Goal: Task Accomplishment & Management: Manage account settings

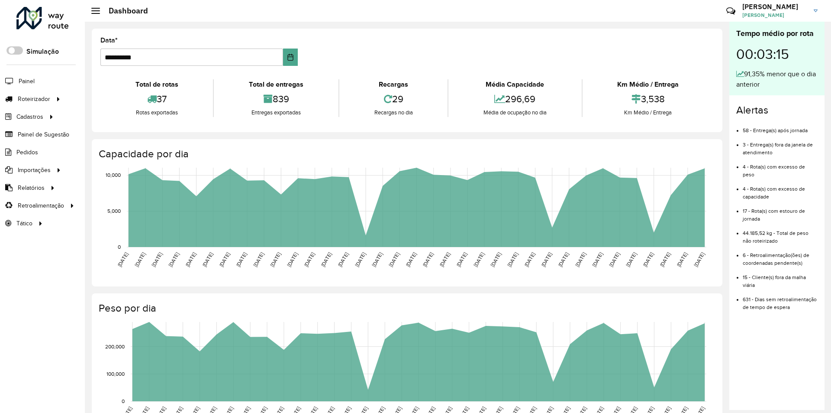
click at [444, 305] on h4 "Peso por dia" at bounding box center [406, 308] width 615 height 13
click at [296, 337] on rect at bounding box center [419, 361] width 576 height 79
click at [130, 206] on span "Coordenadas" at bounding box center [116, 205] width 37 height 9
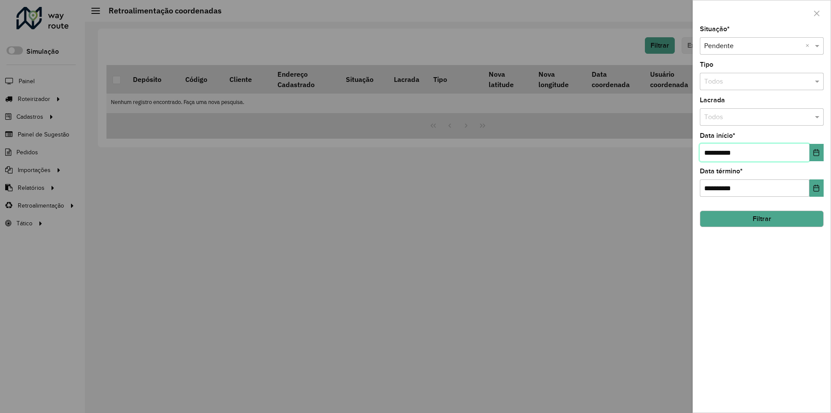
click at [759, 151] on input "**********" at bounding box center [755, 152] width 110 height 17
type input "**********"
click at [766, 219] on button "Filtrar" at bounding box center [762, 218] width 124 height 16
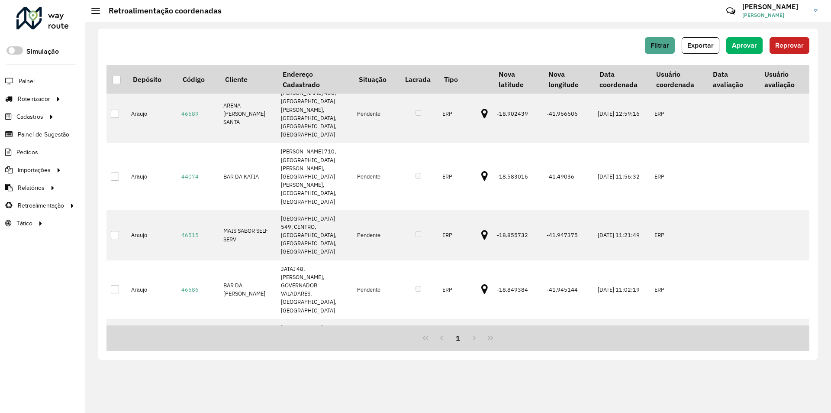
scroll to position [12, 0]
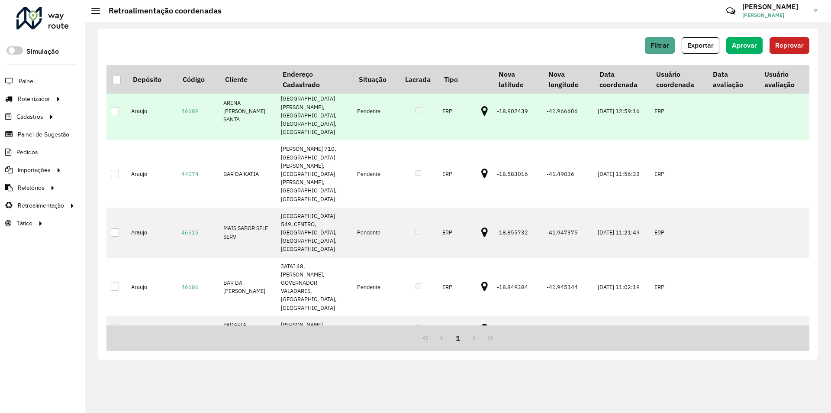
click at [482, 106] on icon at bounding box center [485, 111] width 6 height 11
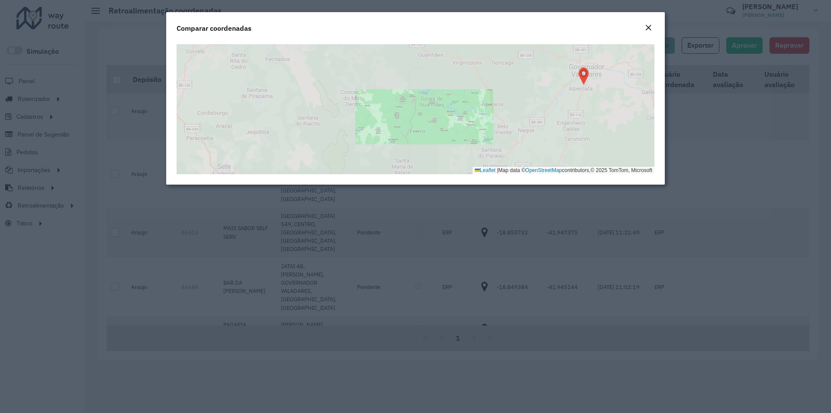
drag, startPoint x: 623, startPoint y: 89, endPoint x: 504, endPoint y: 55, distance: 123.3
click at [505, 56] on div "Leaflet | Map data © OpenStreetMap contributors,© 2025 TomTom, Microsoft" at bounding box center [416, 109] width 478 height 130
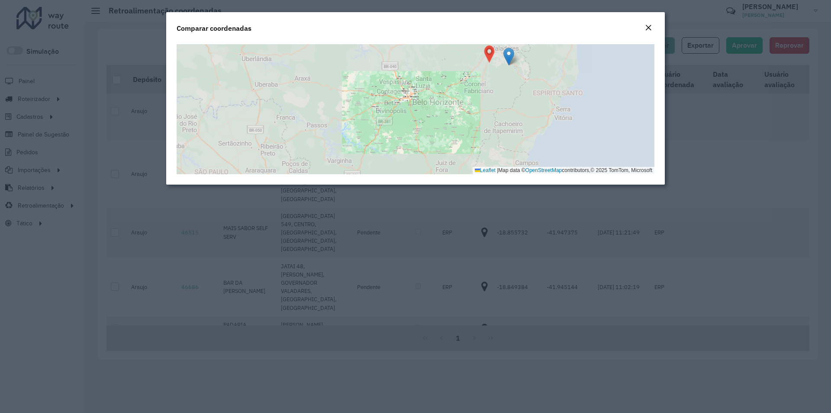
drag, startPoint x: 535, startPoint y: 81, endPoint x: 515, endPoint y: 133, distance: 55.5
click at [509, 138] on div "Leaflet | Map data © OpenStreetMap contributors,© 2025 TomTom, Microsoft" at bounding box center [416, 109] width 478 height 130
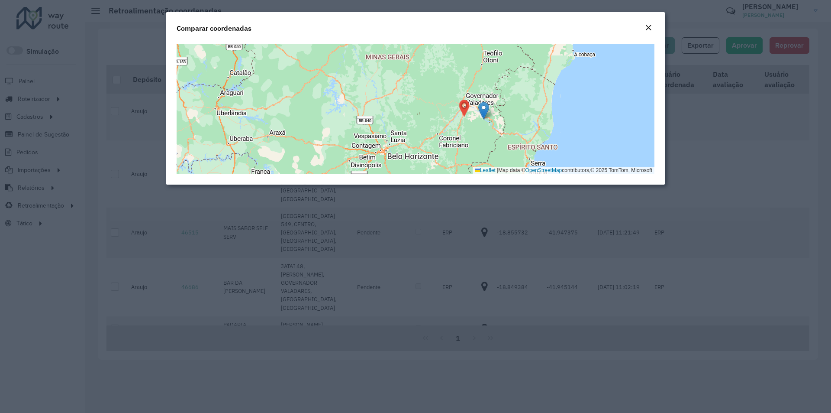
click at [648, 24] on em "Close" at bounding box center [648, 27] width 7 height 7
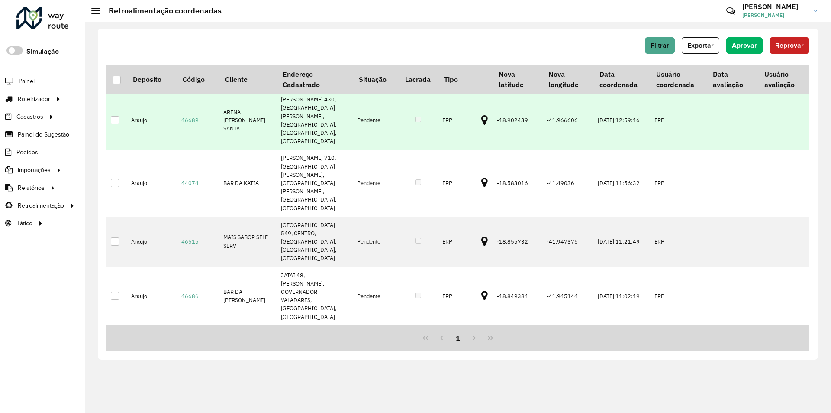
scroll to position [0, 0]
click at [118, 110] on td at bounding box center [117, 123] width 20 height 58
click at [118, 119] on div at bounding box center [115, 123] width 8 height 8
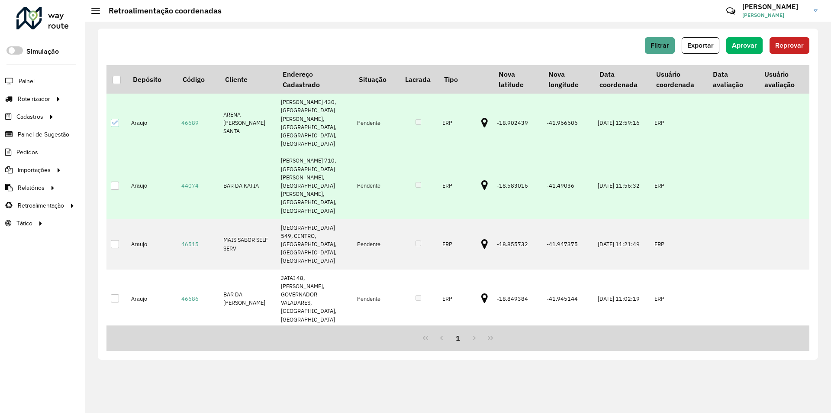
click at [482, 180] on icon at bounding box center [485, 185] width 6 height 11
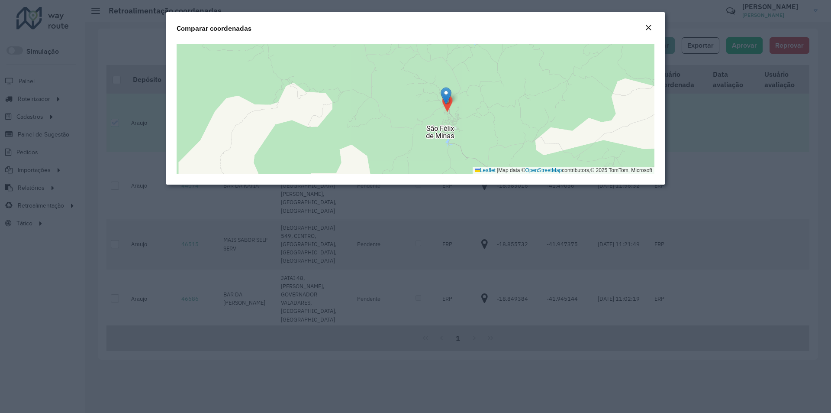
click at [644, 31] on button "Close" at bounding box center [649, 28] width 12 height 11
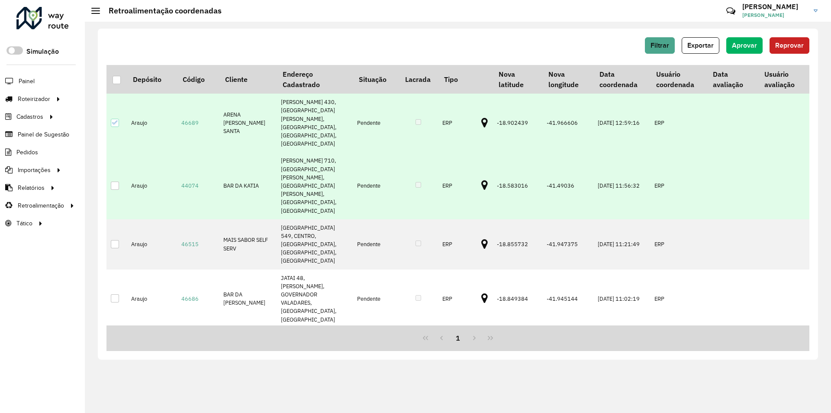
click at [112, 181] on div at bounding box center [115, 185] width 8 height 8
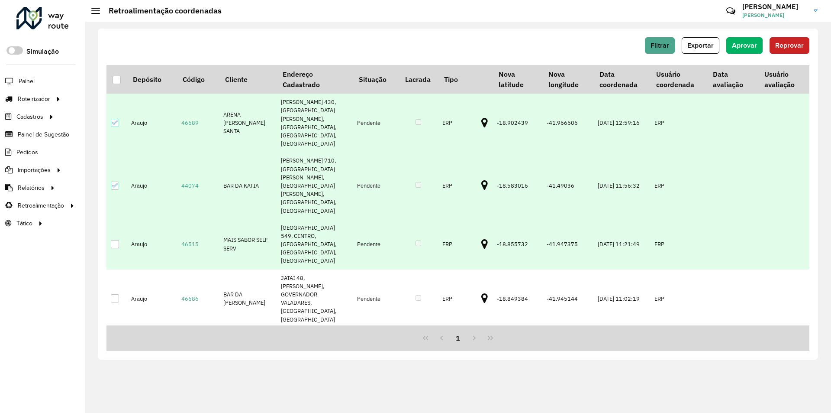
click at [482, 239] on icon at bounding box center [485, 244] width 6 height 11
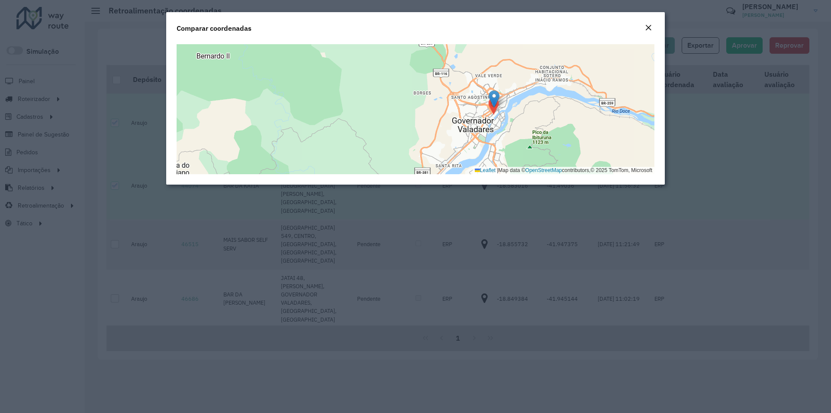
click at [647, 28] on em "Close" at bounding box center [648, 27] width 7 height 7
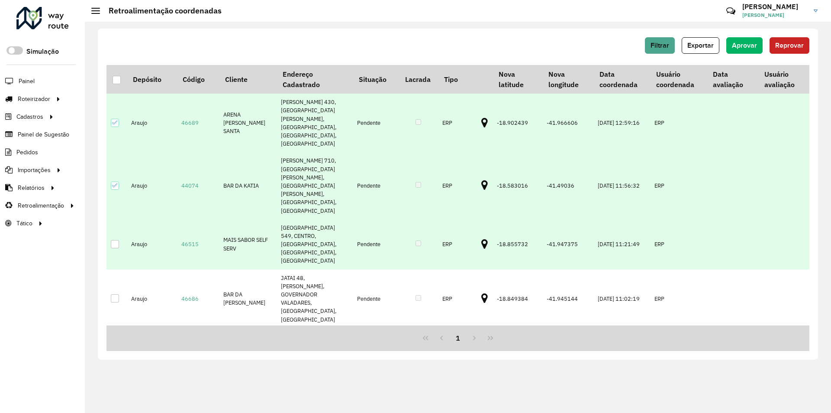
click at [113, 240] on div at bounding box center [115, 244] width 8 height 8
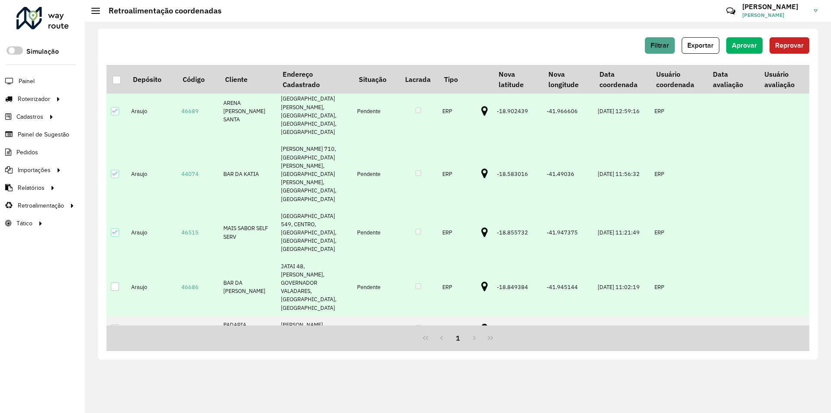
click at [482, 281] on icon at bounding box center [485, 286] width 6 height 11
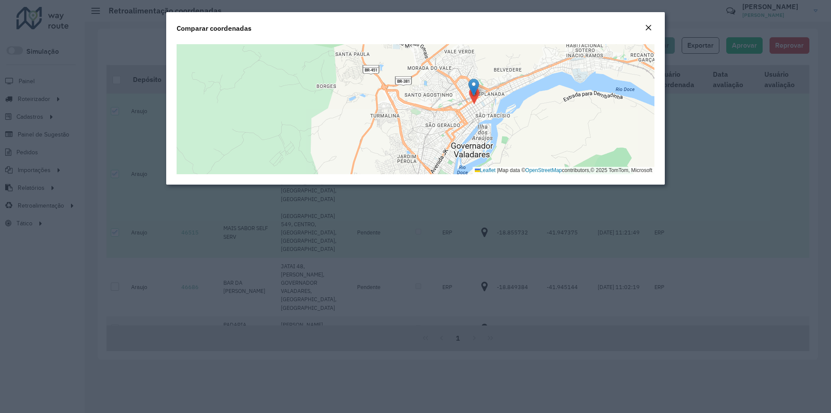
click at [656, 26] on div "Comparar coordenadas" at bounding box center [415, 26] width 499 height 29
click at [652, 27] on button "Close" at bounding box center [649, 28] width 12 height 11
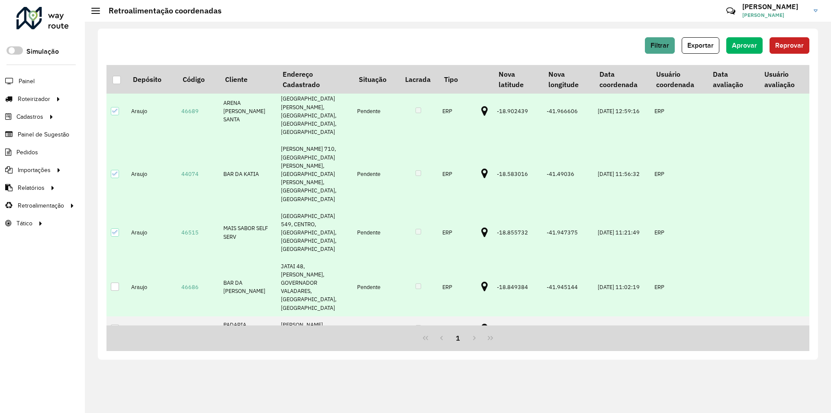
click at [121, 258] on td at bounding box center [117, 287] width 20 height 58
click at [114, 282] on div at bounding box center [115, 286] width 8 height 8
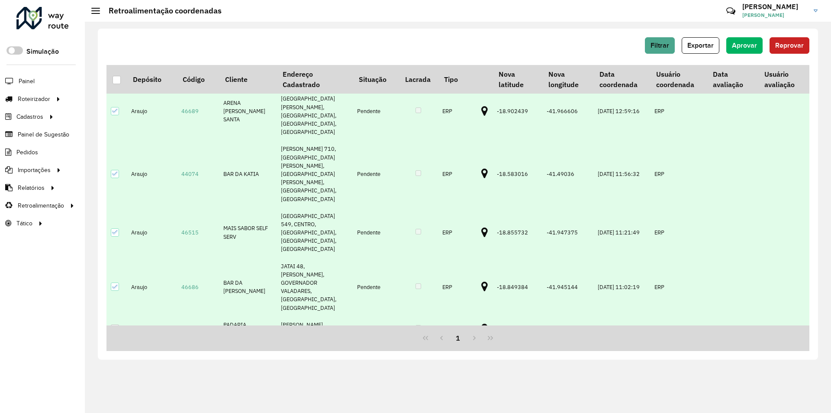
click at [482, 323] on icon at bounding box center [485, 328] width 6 height 11
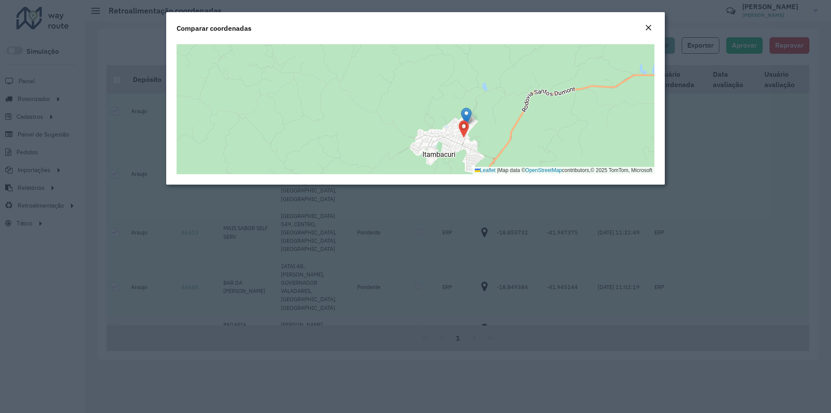
click at [650, 25] on em "Close" at bounding box center [648, 27] width 7 height 7
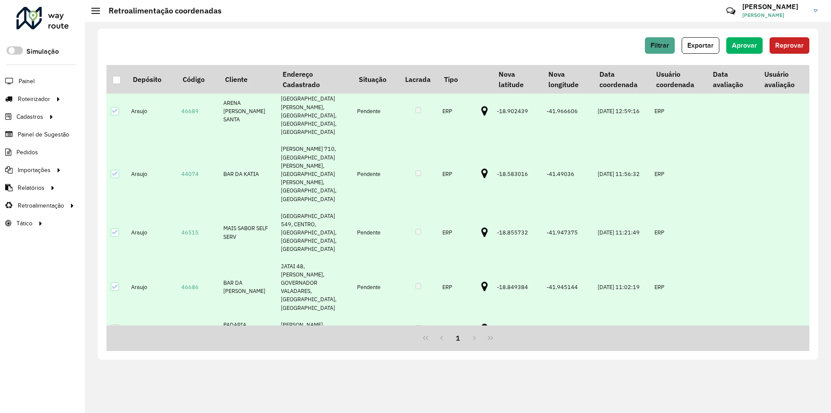
click at [111, 316] on td at bounding box center [117, 328] width 20 height 25
click at [111, 324] on div at bounding box center [115, 328] width 8 height 8
click at [478, 341] on td at bounding box center [485, 362] width 16 height 42
click at [482, 356] on icon at bounding box center [485, 361] width 6 height 11
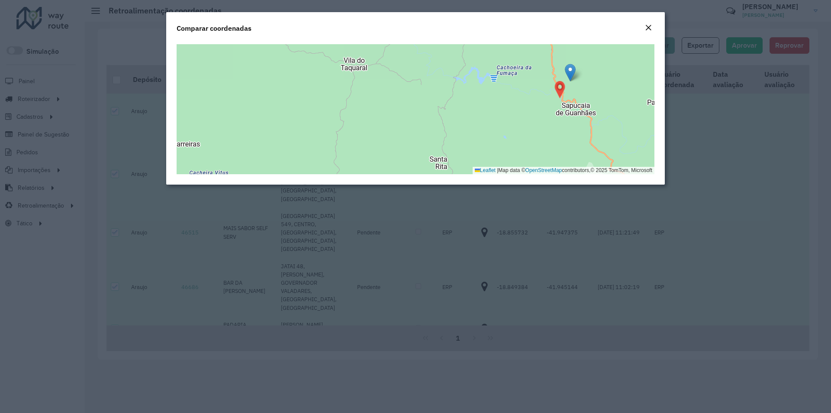
click at [652, 24] on em "Close" at bounding box center [648, 27] width 7 height 7
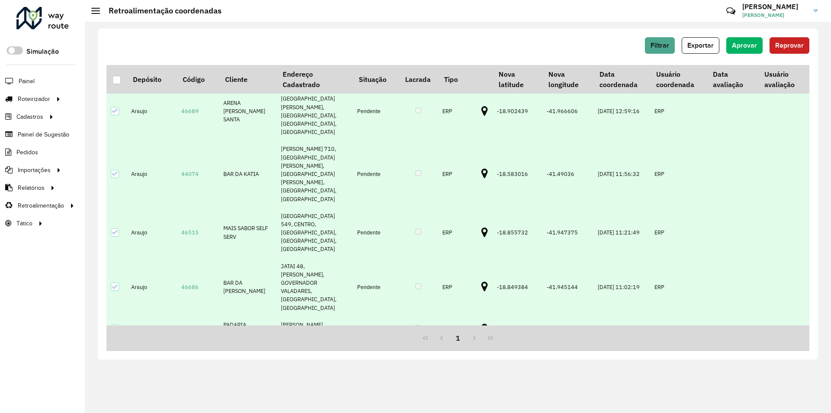
click at [116, 358] on div at bounding box center [115, 362] width 8 height 8
click at [748, 41] on button "Aprovar" at bounding box center [745, 45] width 36 height 16
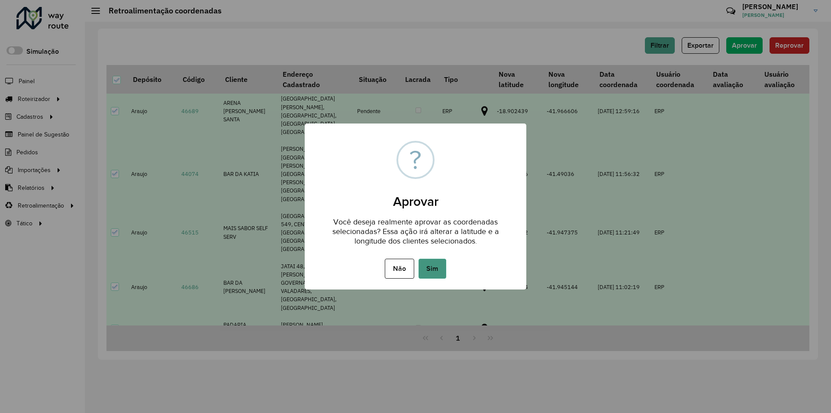
click at [443, 265] on button "Sim" at bounding box center [433, 269] width 28 height 20
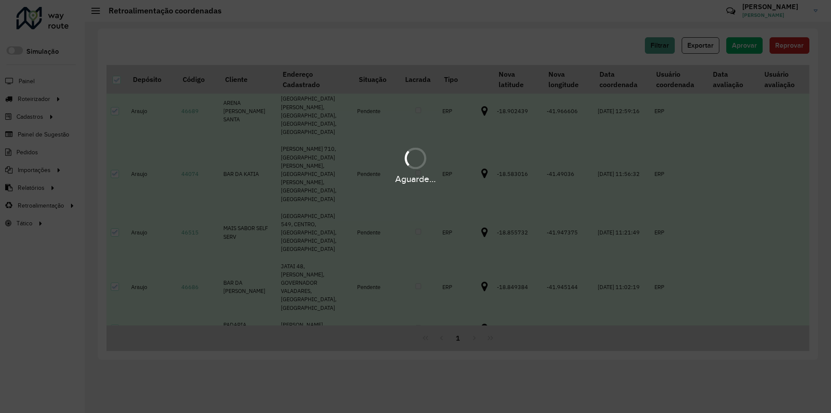
scroll to position [0, 0]
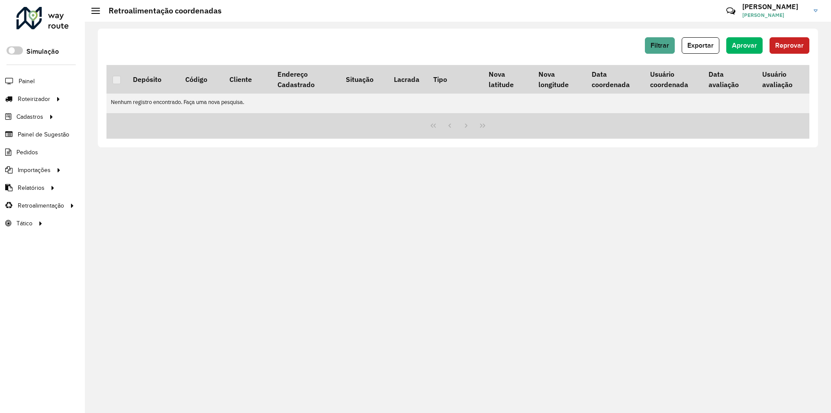
drag, startPoint x: 311, startPoint y: 123, endPoint x: 304, endPoint y: 125, distance: 6.4
click at [309, 123] on div at bounding box center [458, 126] width 703 height 26
click at [129, 300] on div "Filtrar Exportar Aprovar Reprovar Depósito Código Cliente Endereço Cadastrado S…" at bounding box center [458, 217] width 747 height 391
click at [150, 289] on div "Filtrar Exportar Aprovar Reprovar Depósito Código Cliente Endereço Cadastrado S…" at bounding box center [458, 217] width 747 height 391
click at [129, 94] on link "Entregas" at bounding box center [144, 98] width 106 height 17
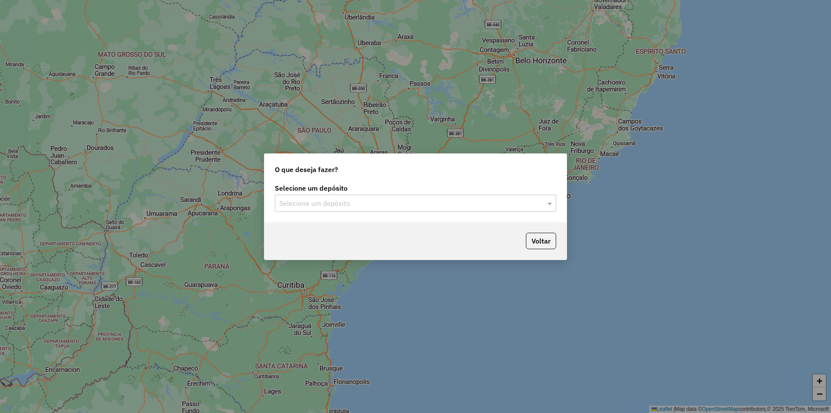
click at [421, 207] on input "text" at bounding box center [407, 203] width 256 height 10
click at [385, 231] on div "Araujo" at bounding box center [415, 228] width 281 height 15
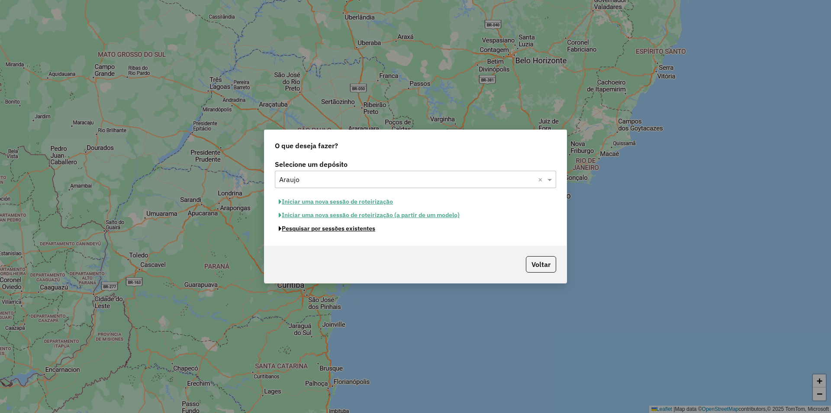
click at [304, 227] on button "Pesquisar por sessões existentes" at bounding box center [327, 228] width 104 height 13
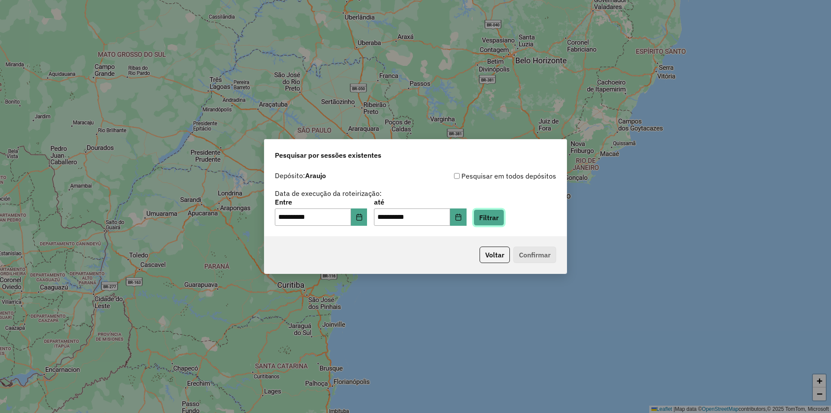
click at [496, 216] on button "Filtrar" at bounding box center [489, 217] width 31 height 16
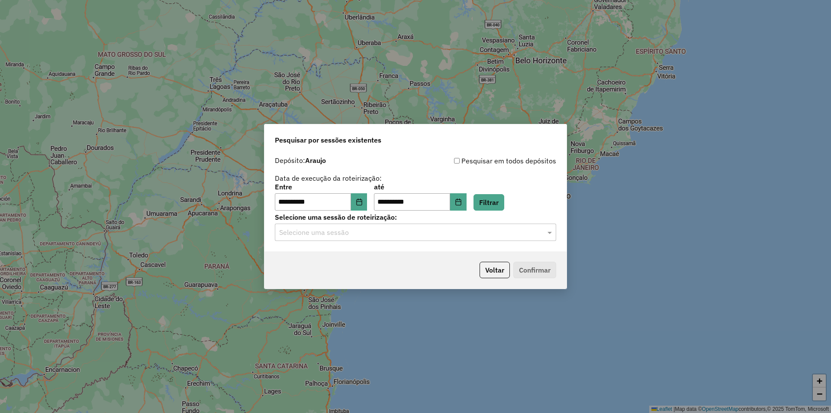
click at [458, 231] on input "text" at bounding box center [407, 232] width 256 height 10
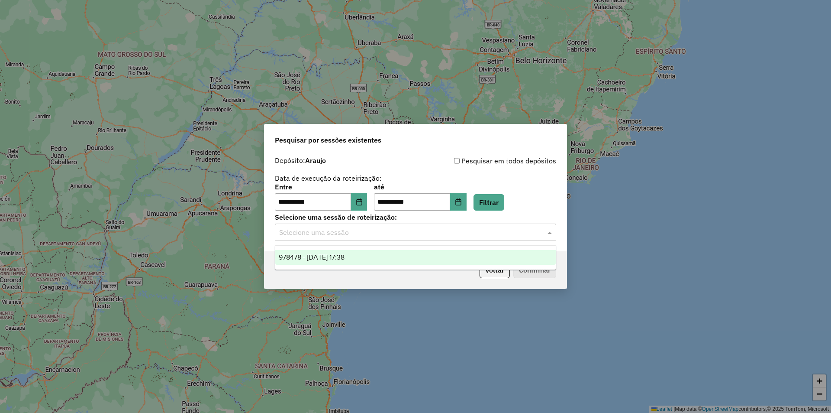
click at [398, 265] on ng-dropdown-panel "978478 - [DATE] 17:38" at bounding box center [415, 257] width 281 height 25
click at [418, 257] on div "978478 - [DATE] 17:38" at bounding box center [415, 257] width 281 height 15
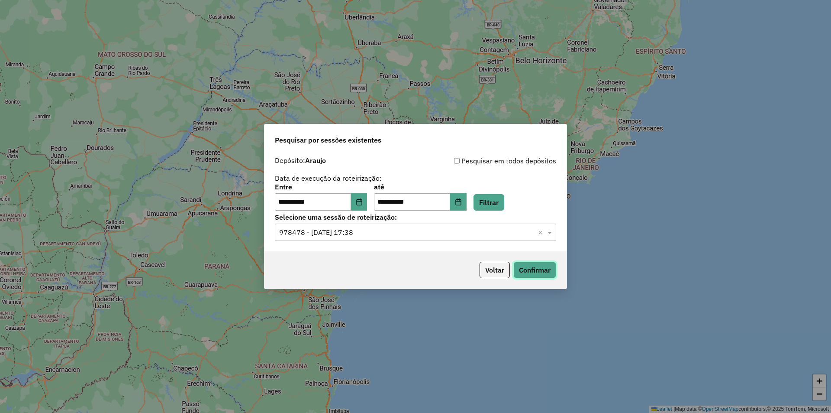
click at [537, 267] on button "Confirmar" at bounding box center [535, 270] width 43 height 16
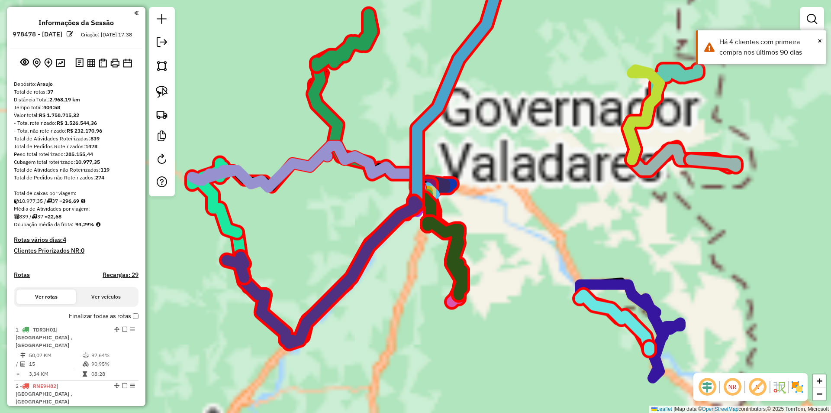
click at [0, 0] on div "Aguarde..." at bounding box center [0, 0] width 0 height 0
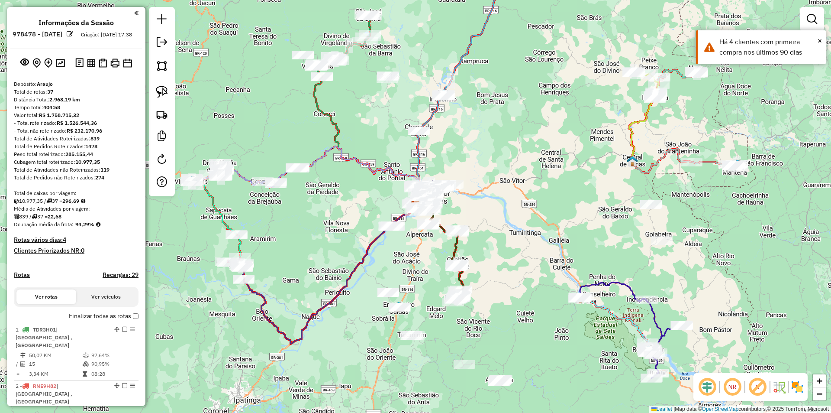
click at [514, 189] on div "Janela de atendimento Grade de atendimento Capacidade Transportadoras Veículos …" at bounding box center [415, 206] width 831 height 413
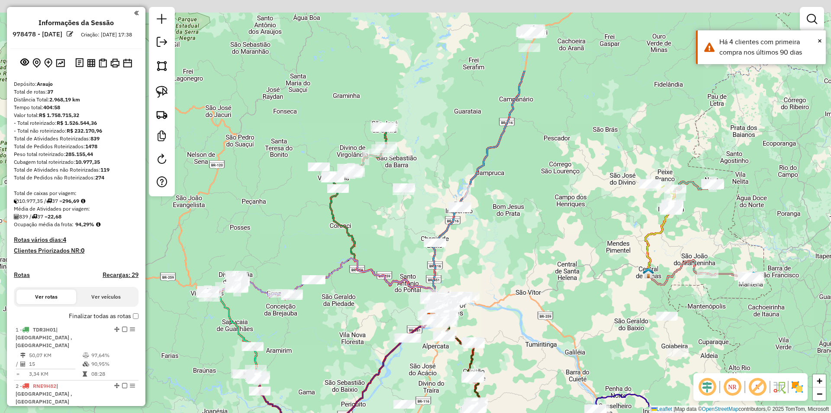
drag, startPoint x: 560, startPoint y: 85, endPoint x: 585, endPoint y: 214, distance: 132.0
click at [585, 214] on div "Janela de atendimento Grade de atendimento Capacidade Transportadoras Veículos …" at bounding box center [415, 206] width 831 height 413
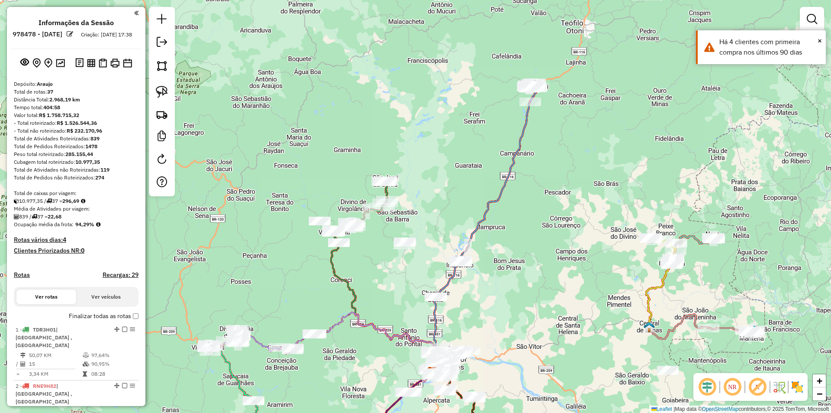
drag, startPoint x: 548, startPoint y: 184, endPoint x: 545, endPoint y: 194, distance: 10.4
click at [545, 194] on div "Janela de atendimento Grade de atendimento Capacidade Transportadoras Veículos …" at bounding box center [415, 206] width 831 height 413
click at [388, 192] on icon at bounding box center [360, 207] width 55 height 52
select select "**********"
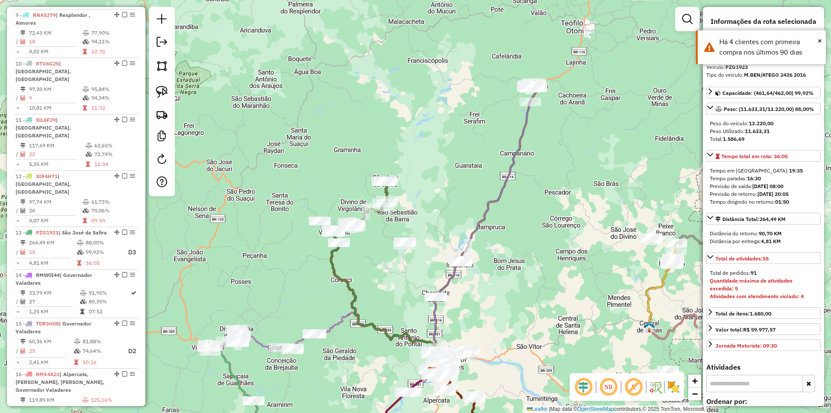
scroll to position [907, 0]
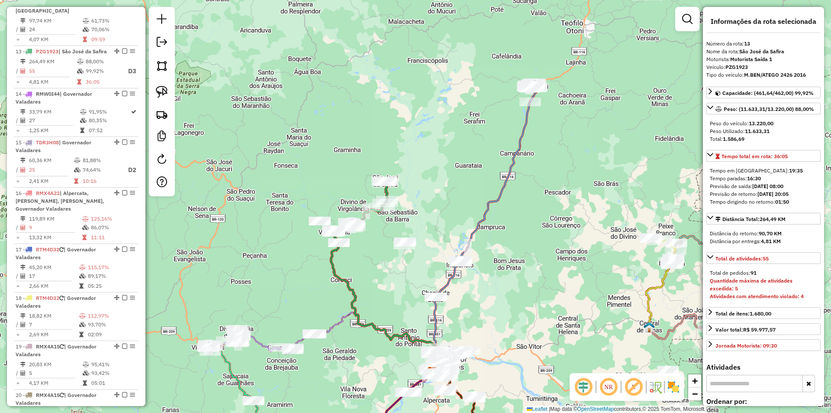
click at [430, 286] on div "Janela de atendimento Grade de atendimento Capacidade Transportadoras Veículos …" at bounding box center [415, 206] width 831 height 413
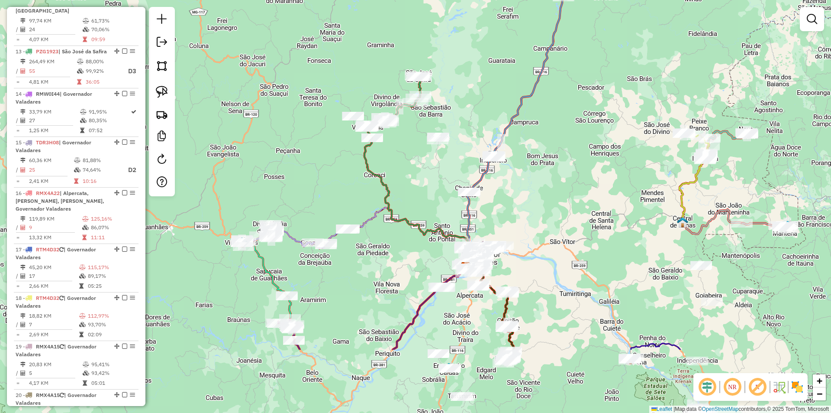
drag, startPoint x: 421, startPoint y: 315, endPoint x: 470, endPoint y: 150, distance: 172.3
click at [470, 150] on div "Janela de atendimento Grade de atendimento Capacidade Transportadoras Veículos …" at bounding box center [415, 206] width 831 height 413
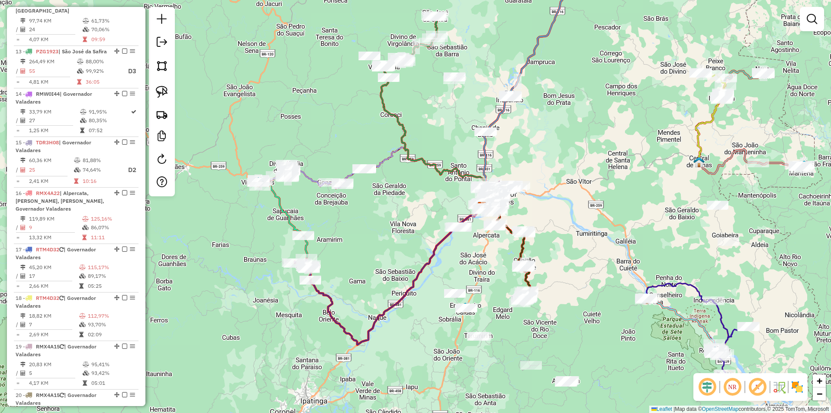
drag, startPoint x: 570, startPoint y: 237, endPoint x: 519, endPoint y: 386, distance: 157.4
click at [516, 401] on div "Rota 33 - Placa SIL6F32 37712 - BAR JOSE AVELINO Rota 33 - Placa SIL6F32 23190 …" at bounding box center [415, 206] width 831 height 413
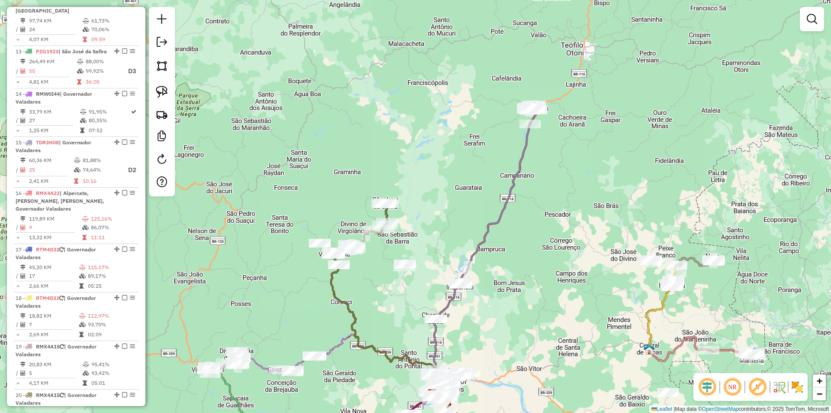
drag, startPoint x: 527, startPoint y: 240, endPoint x: 533, endPoint y: 268, distance: 28.5
click at [533, 268] on div "Janela de atendimento Grade de atendimento Capacidade Transportadoras Veículos …" at bounding box center [415, 206] width 831 height 413
drag, startPoint x: 521, startPoint y: 299, endPoint x: 490, endPoint y: 210, distance: 94.5
click at [490, 210] on div "Janela de atendimento Grade de atendimento Capacidade Transportadoras Veículos …" at bounding box center [415, 206] width 831 height 413
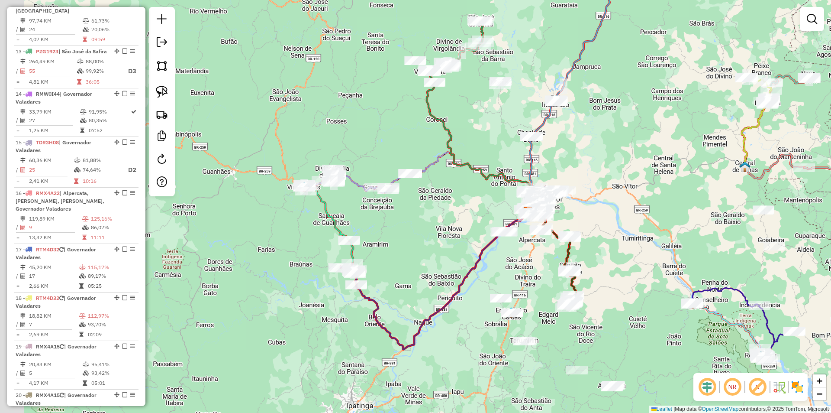
drag, startPoint x: 472, startPoint y: 183, endPoint x: 493, endPoint y: 165, distance: 27.3
click at [493, 165] on div "Janela de atendimento Grade de atendimento Capacidade Transportadoras Veículos …" at bounding box center [415, 206] width 831 height 413
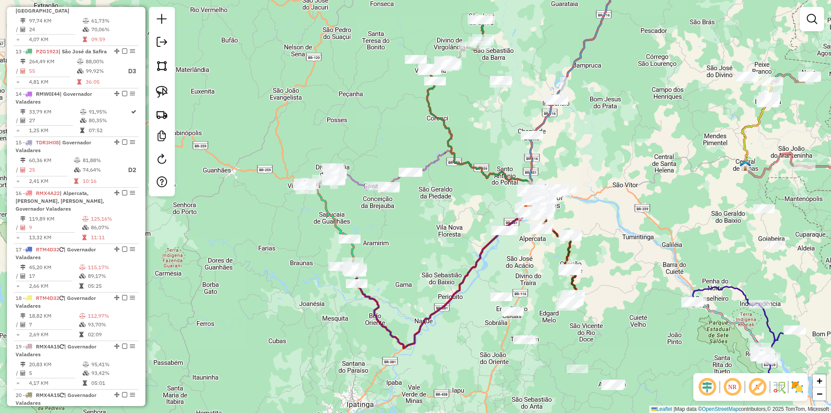
drag, startPoint x: 401, startPoint y: 239, endPoint x: 402, endPoint y: 210, distance: 28.2
click at [402, 211] on div "Janela de atendimento Grade de atendimento Capacidade Transportadoras Veículos …" at bounding box center [415, 206] width 831 height 413
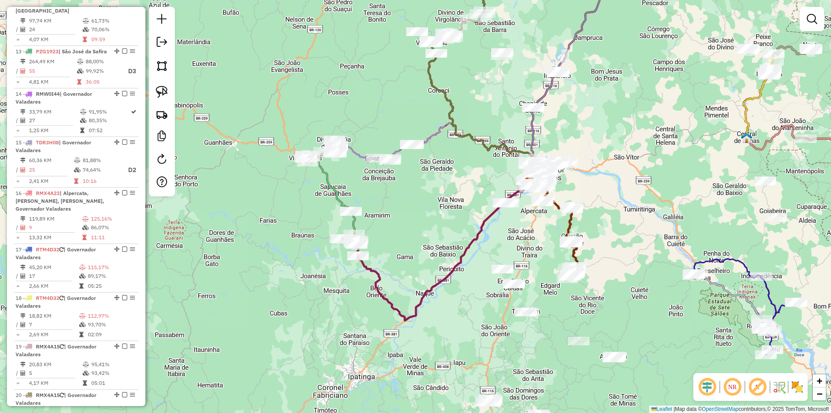
click at [383, 271] on div "Janela de atendimento Grade de atendimento Capacidade Transportadoras Veículos …" at bounding box center [415, 206] width 831 height 413
click at [379, 275] on icon at bounding box center [443, 250] width 174 height 140
select select "**********"
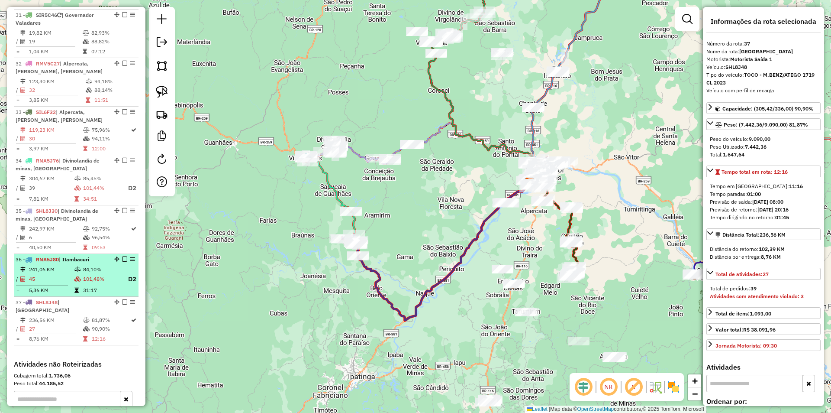
scroll to position [1804, 0]
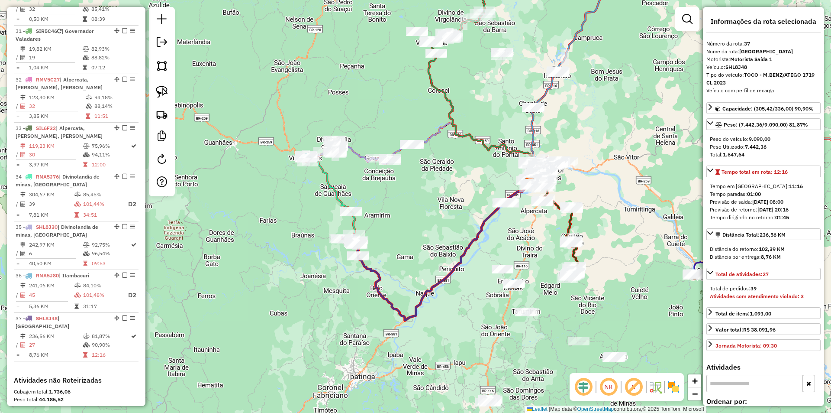
click at [583, 87] on div "Janela de atendimento Grade de atendimento Capacidade Transportadoras Veículos …" at bounding box center [415, 206] width 831 height 413
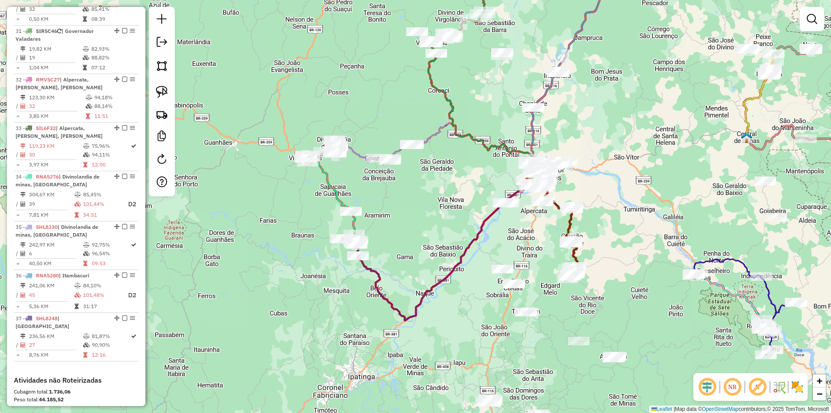
click at [304, 304] on div "Janela de atendimento Grade de atendimento Capacidade Transportadoras Veículos …" at bounding box center [415, 206] width 831 height 413
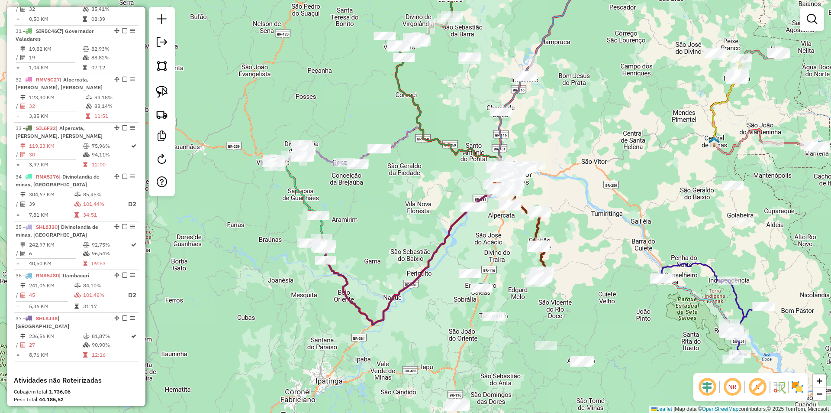
drag, startPoint x: 582, startPoint y: 220, endPoint x: 563, endPoint y: 223, distance: 19.4
click at [563, 223] on div "Janela de atendimento Grade de atendimento Capacidade Transportadoras Veículos …" at bounding box center [415, 206] width 831 height 413
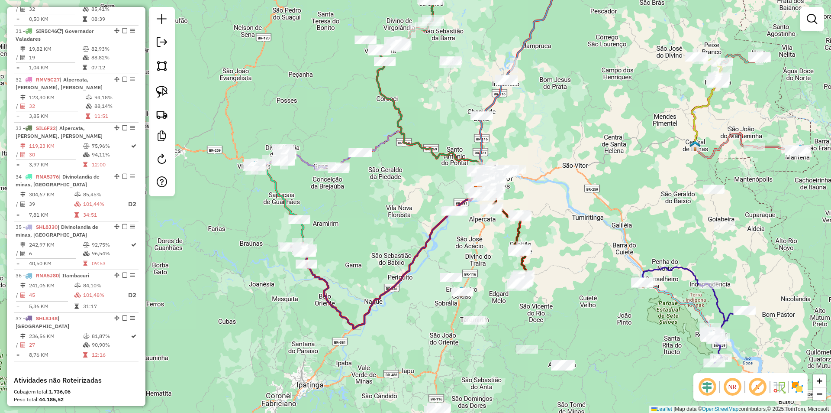
click at [546, 235] on div "Rota 33 - Placa SIL6F32 33555 - MINI MERC ESTRELA Rota 33 - Placa SIL6F32 43579…" at bounding box center [415, 206] width 831 height 413
click at [543, 176] on div "Janela de atendimento Grade de atendimento Capacidade Transportadoras Veículos …" at bounding box center [415, 206] width 831 height 413
click at [525, 265] on icon at bounding box center [508, 244] width 36 height 75
select select "**********"
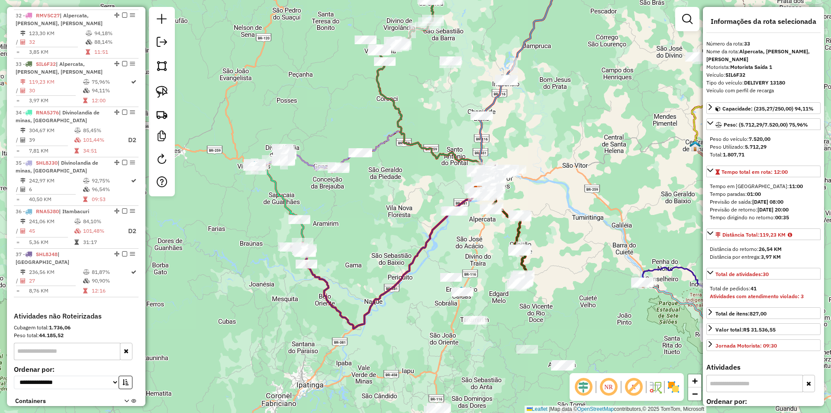
scroll to position [1889, 0]
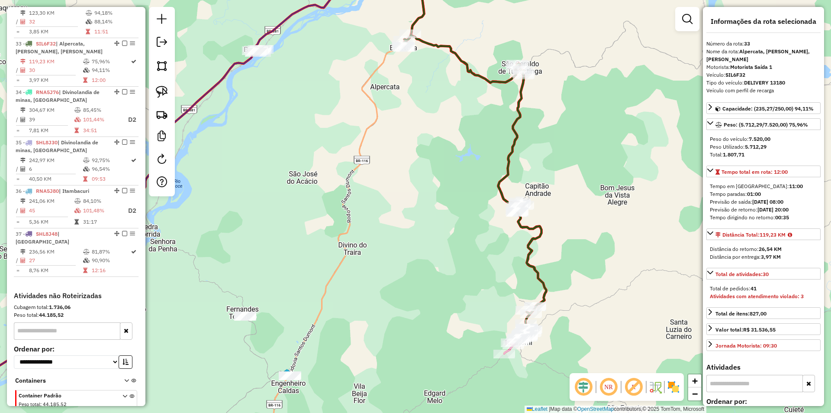
click at [382, 234] on div "Janela de atendimento Grade de atendimento Capacidade Transportadoras Veículos …" at bounding box center [415, 206] width 831 height 413
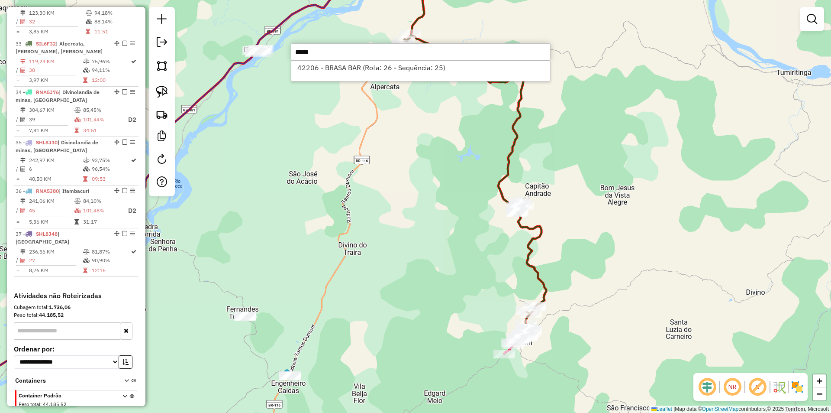
type input "*****"
click at [390, 74] on div "42206 - BRASA BAR (Rota: 26 - Sequência: 25)" at bounding box center [421, 71] width 260 height 21
click at [397, 70] on li "42206 - BRASA BAR (Rota: 26 - Sequência: 25)" at bounding box center [420, 67] width 259 height 13
select select "**********"
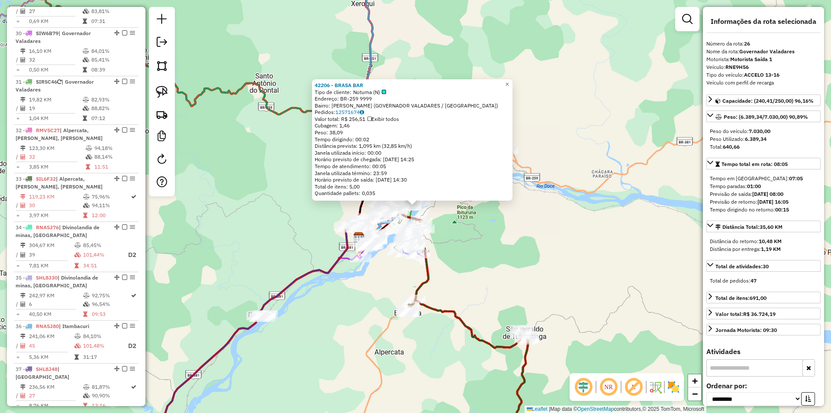
scroll to position [1549, 0]
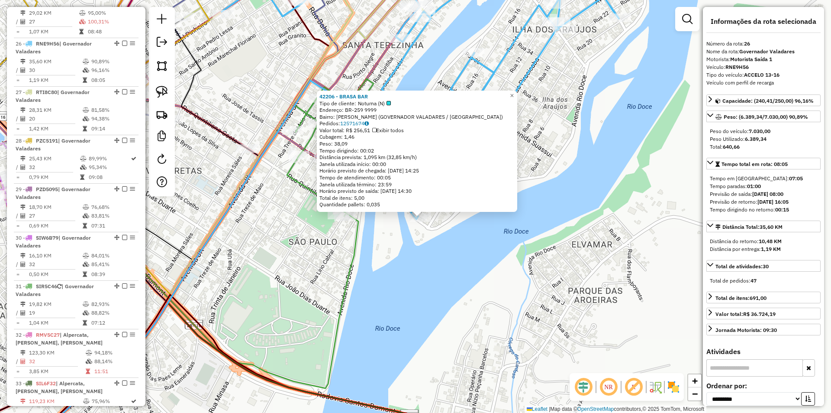
click at [456, 265] on div "42206 - BRASA BAR Tipo de cliente: Noturna (N) Endereço: BR-259 9999 Bairro: PO…" at bounding box center [415, 206] width 831 height 413
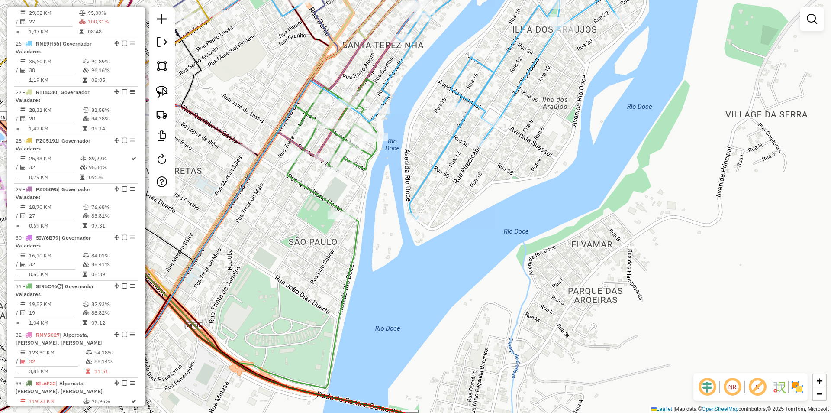
select select "**********"
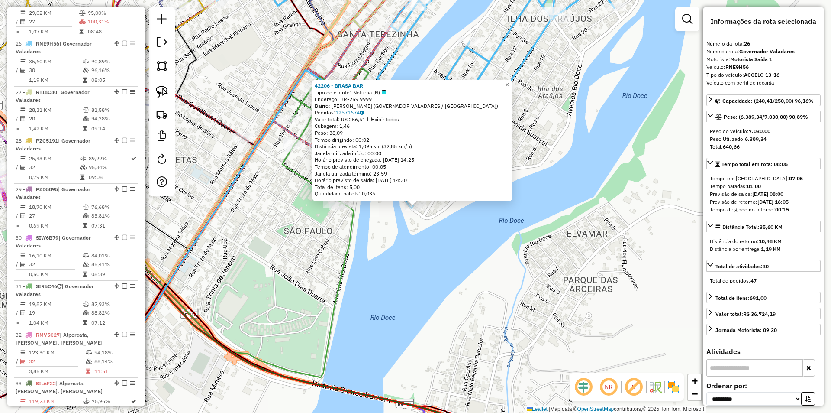
drag, startPoint x: 419, startPoint y: 284, endPoint x: 424, endPoint y: 242, distance: 41.9
click at [419, 284] on div "42206 - BRASA BAR Tipo de cliente: Noturna (N) Endereço: BR-259 9999 Bairro: PO…" at bounding box center [415, 206] width 831 height 413
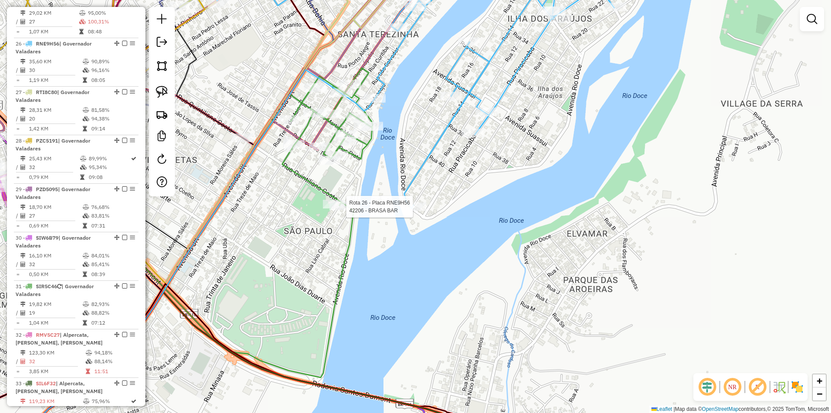
select select "**********"
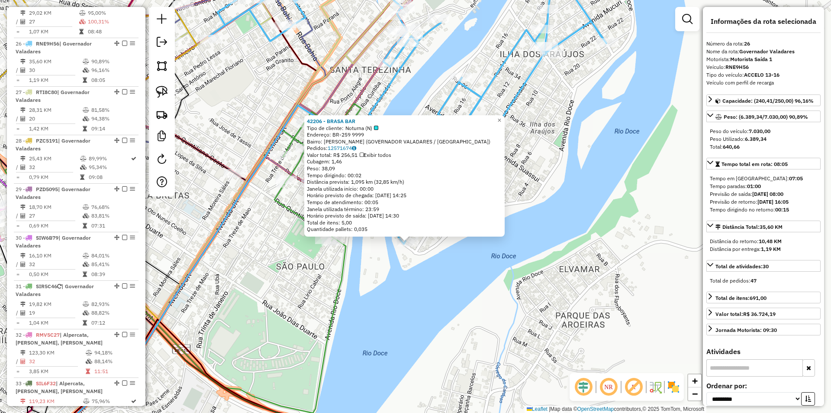
drag, startPoint x: 453, startPoint y: 319, endPoint x: 459, endPoint y: 323, distance: 7.4
click at [452, 335] on div "42206 - BRASA BAR Tipo de cliente: Noturna (N) Endereço: BR-259 9999 Bairro: PO…" at bounding box center [415, 206] width 831 height 413
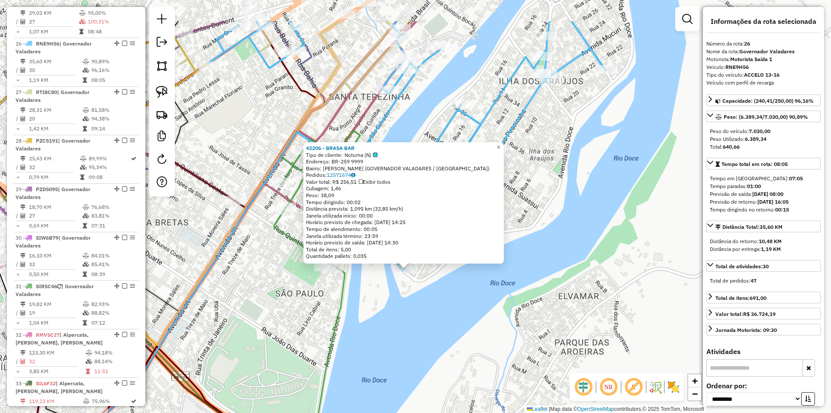
click at [459, 323] on div "42206 - BRASA BAR Tipo de cliente: Noturna (N) Endereço: BR-259 9999 Bairro: PO…" at bounding box center [415, 206] width 831 height 413
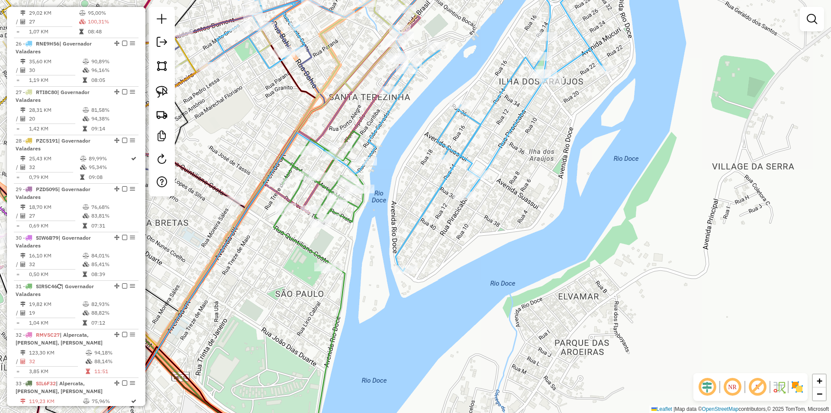
click at [436, 201] on icon at bounding box center [407, 115] width 398 height 312
select select "**********"
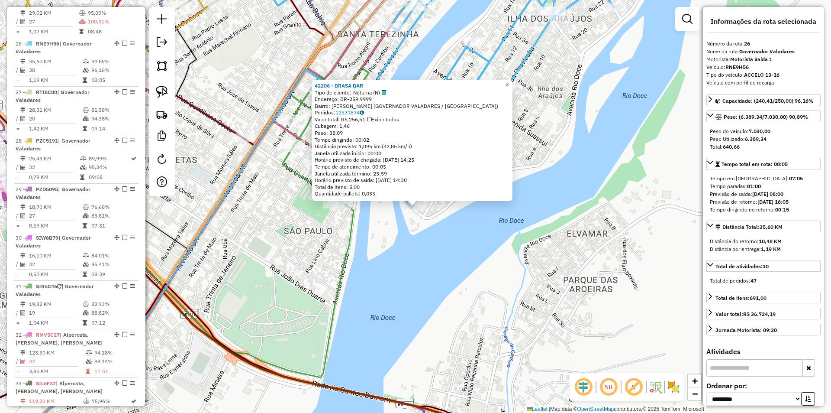
click at [474, 298] on div "42206 - BRASA BAR Tipo de cliente: Noturna (N) Endereço: BR-259 9999 Bairro: PO…" at bounding box center [415, 206] width 831 height 413
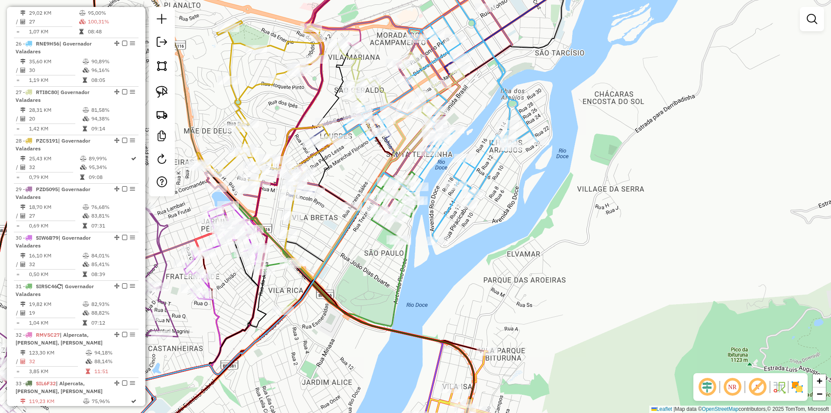
drag, startPoint x: 544, startPoint y: 274, endPoint x: 527, endPoint y: 358, distance: 85.9
click at [527, 357] on div "Janela de atendimento Grade de atendimento Capacidade Transportadoras Veículos …" at bounding box center [415, 206] width 831 height 413
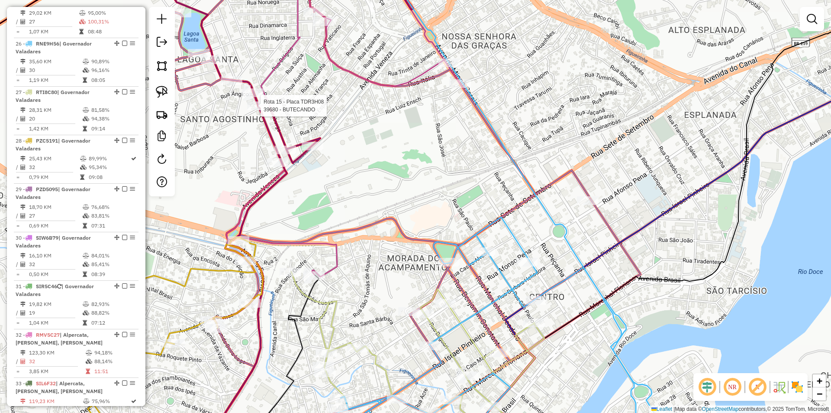
select select "**********"
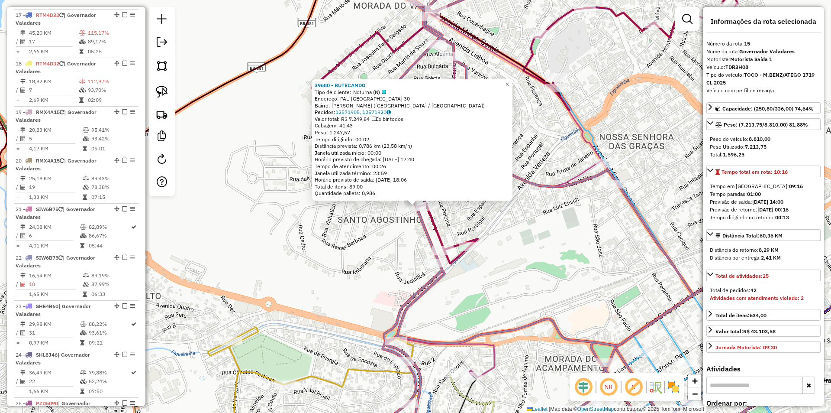
scroll to position [1006, 0]
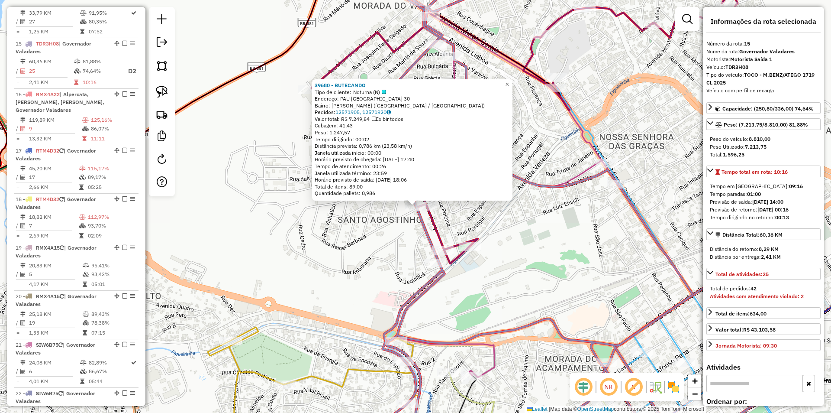
click at [540, 259] on div "39680 - BUTECANDO Tipo de cliente: Noturna (N) Endereço: PAU BRASIL 30 Bairro: …" at bounding box center [415, 206] width 831 height 413
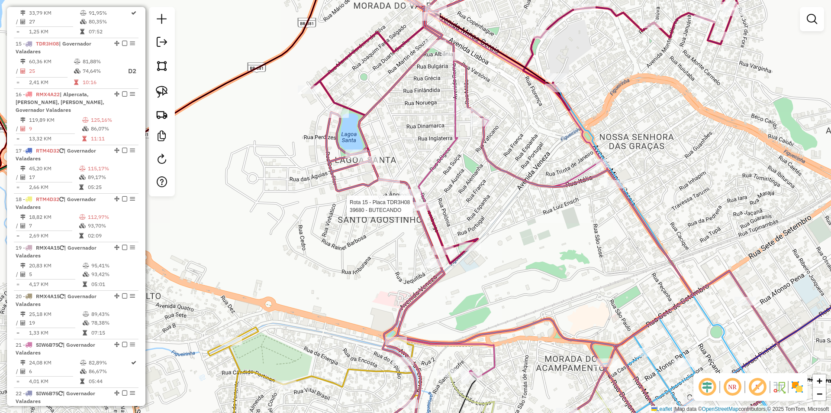
select select "**********"
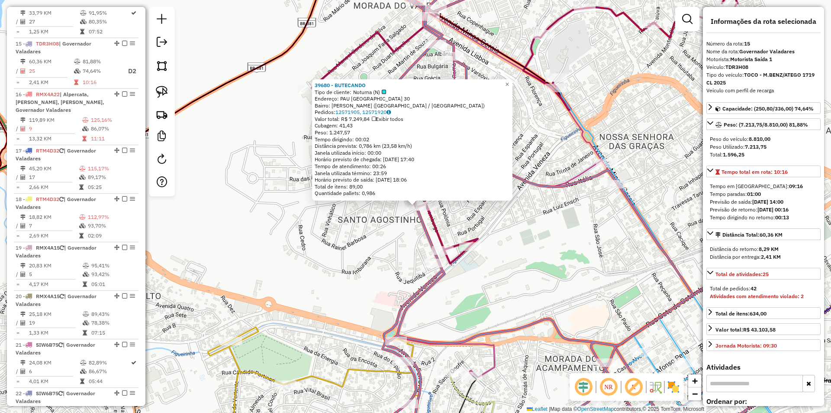
click at [527, 199] on div "39680 - BUTECANDO Tipo de cliente: Noturna (N) Endereço: PAU BRASIL 30 Bairro: …" at bounding box center [415, 206] width 831 height 413
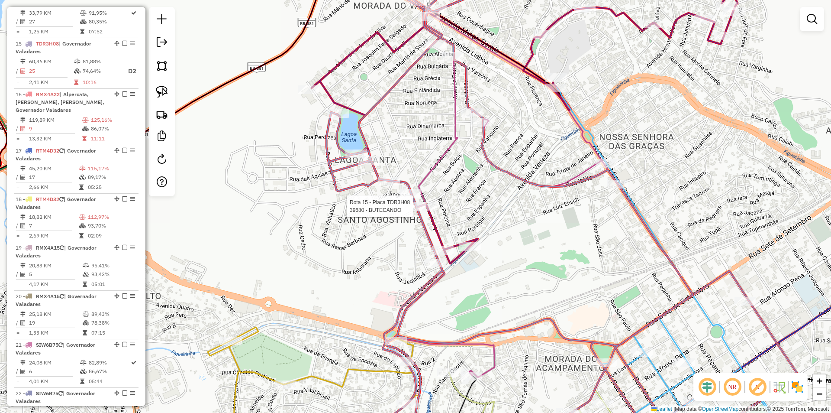
select select "**********"
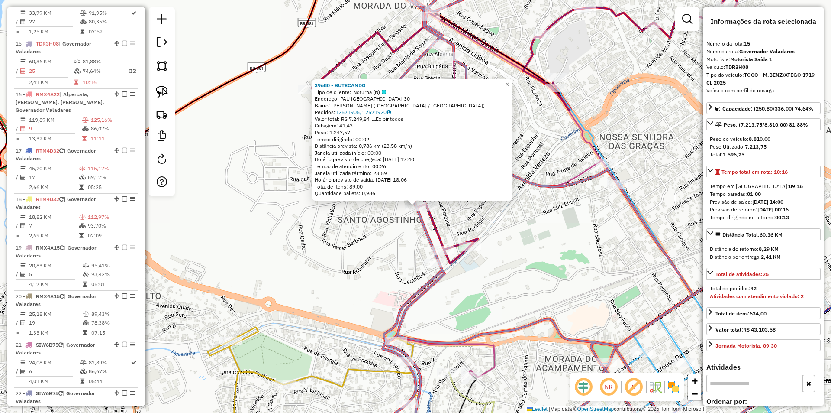
click at [545, 243] on div "39680 - BUTECANDO Tipo de cliente: Noturna (N) Endereço: PAU BRASIL 30 Bairro: …" at bounding box center [415, 206] width 831 height 413
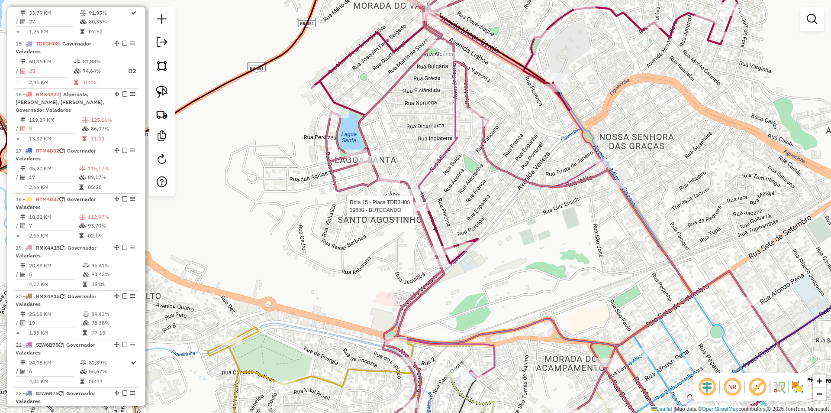
select select "**********"
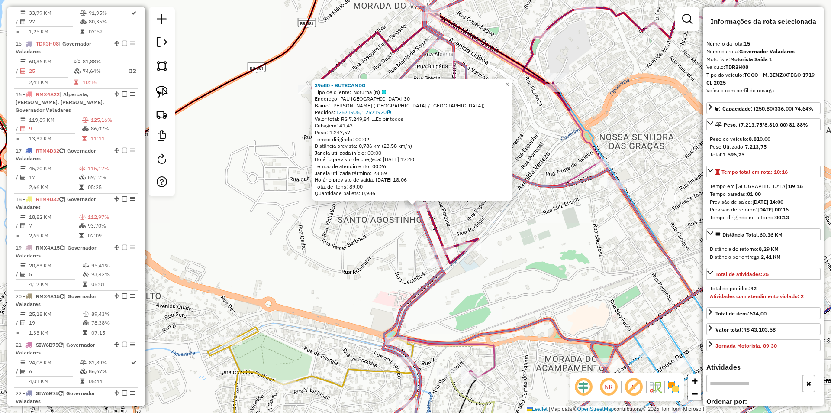
click at [562, 226] on div "39680 - BUTECANDO Tipo de cliente: Noturna (N) Endereço: PAU BRASIL 30 Bairro: …" at bounding box center [415, 206] width 831 height 413
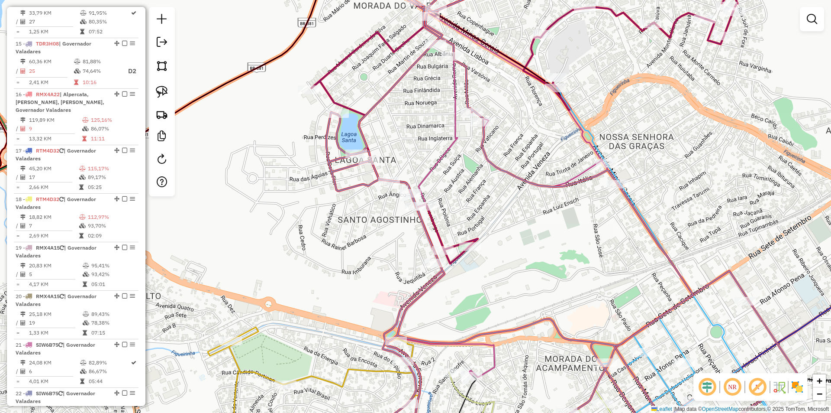
drag, startPoint x: 520, startPoint y: 223, endPoint x: 467, endPoint y: 194, distance: 59.9
click at [467, 194] on div "Janela de atendimento Grade de atendimento Capacidade Transportadoras Veículos …" at bounding box center [415, 206] width 831 height 413
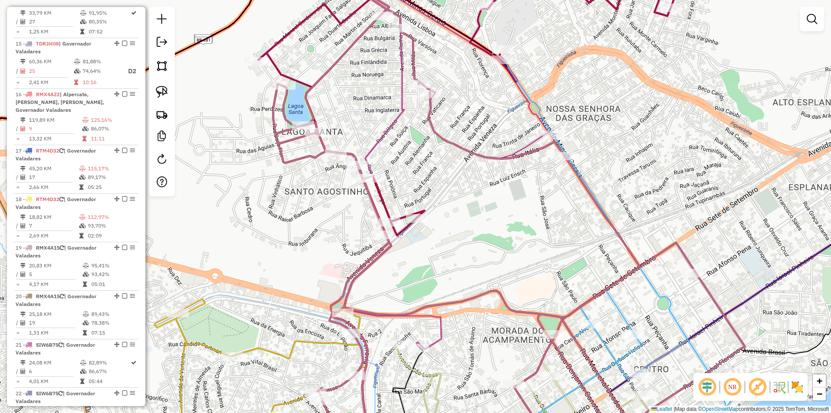
click at [682, 165] on div "Janela de atendimento Grade de atendimento Capacidade Transportadoras Veículos …" at bounding box center [415, 206] width 831 height 413
click at [679, 163] on div "Janela de atendimento Grade de atendimento Capacidade Transportadoras Veículos …" at bounding box center [415, 206] width 831 height 413
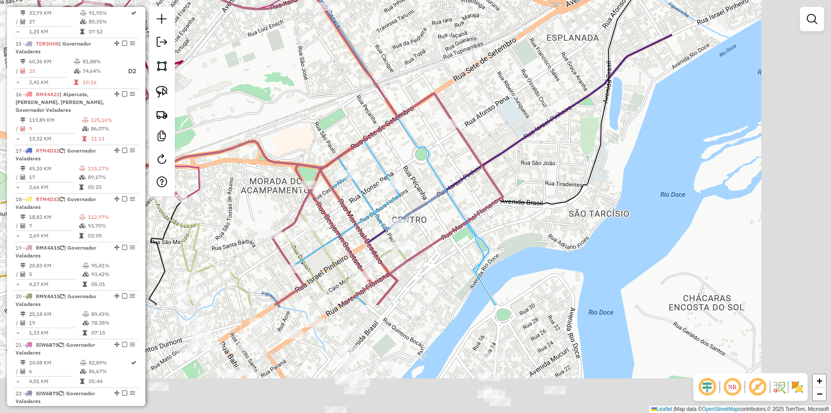
drag, startPoint x: 531, startPoint y: 54, endPoint x: 462, endPoint y: 27, distance: 74.3
click at [467, 27] on div "Janela de atendimento Grade de atendimento Capacidade Transportadoras Veículos …" at bounding box center [415, 206] width 831 height 413
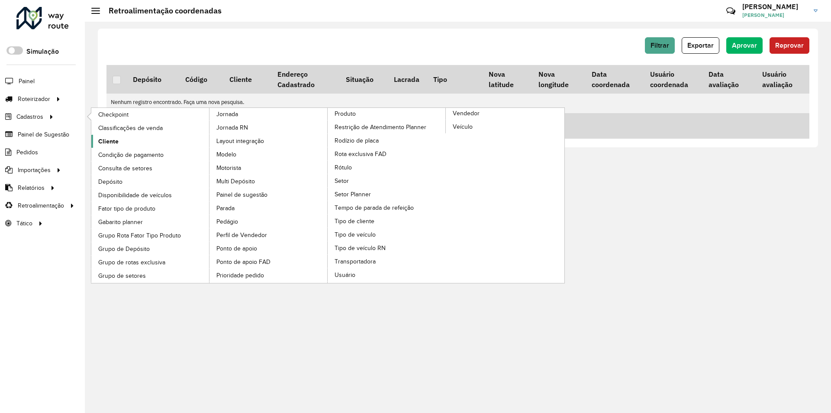
click at [118, 139] on link "Cliente" at bounding box center [150, 141] width 119 height 13
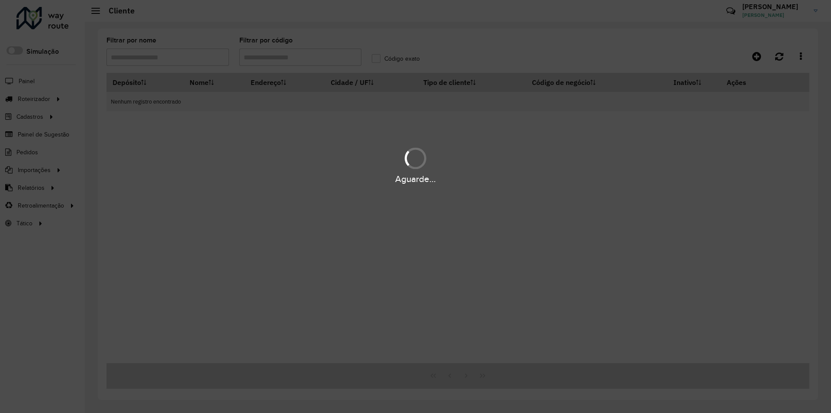
click at [285, 59] on div "Aguarde..." at bounding box center [415, 206] width 831 height 413
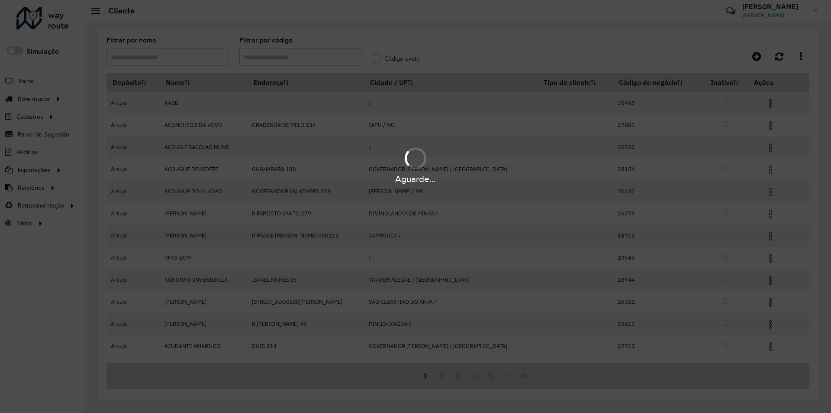
click at [295, 60] on div "Aguarde..." at bounding box center [415, 206] width 831 height 413
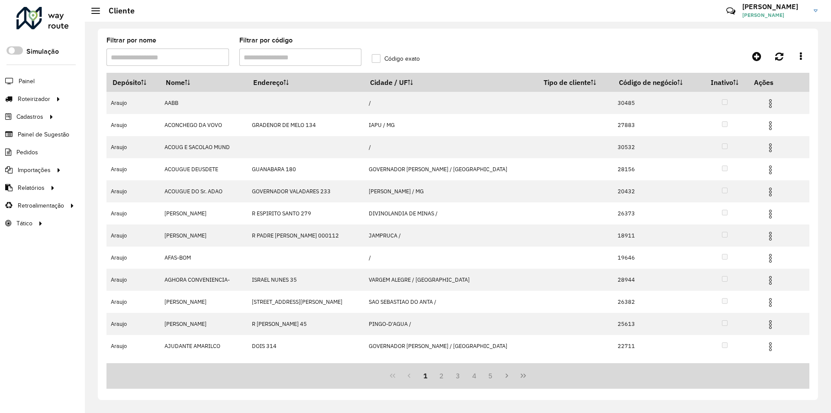
click at [295, 60] on input "Filtrar por código" at bounding box center [300, 57] width 123 height 17
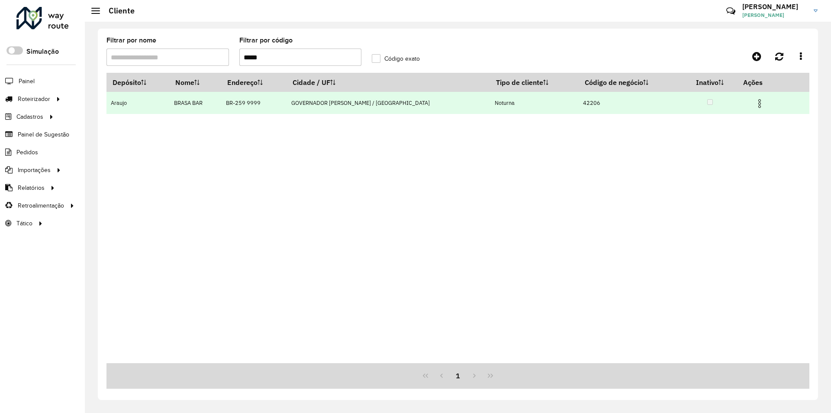
type input "*****"
click at [755, 102] on img at bounding box center [760, 103] width 10 height 10
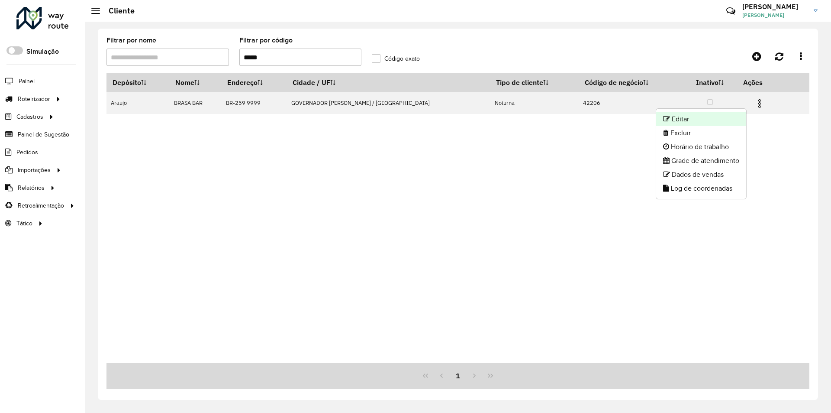
click at [718, 114] on li "Editar" at bounding box center [702, 119] width 90 height 14
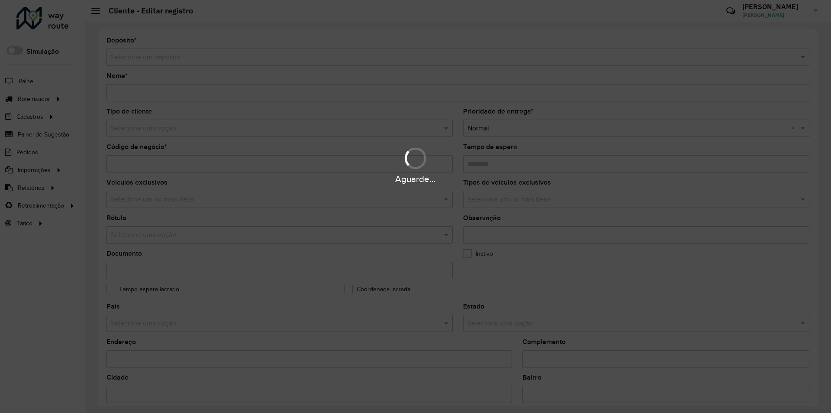
type input "*********"
type input "*****"
type input "********"
type input "**********"
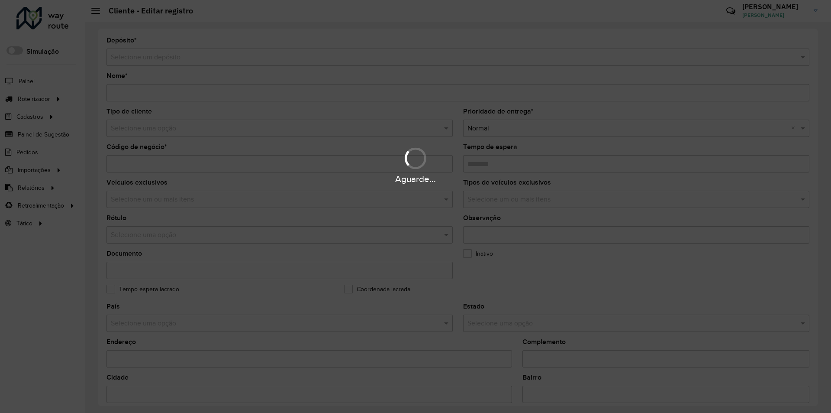
type input "******"
type input "**********"
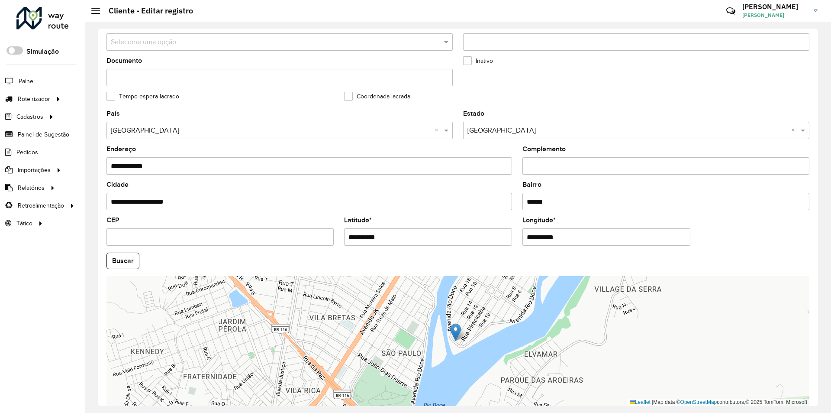
scroll to position [232, 0]
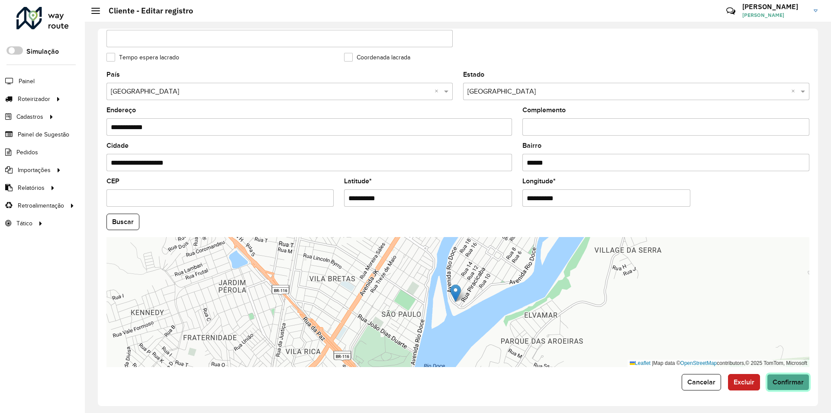
click at [785, 385] on span "Confirmar" at bounding box center [788, 381] width 31 height 7
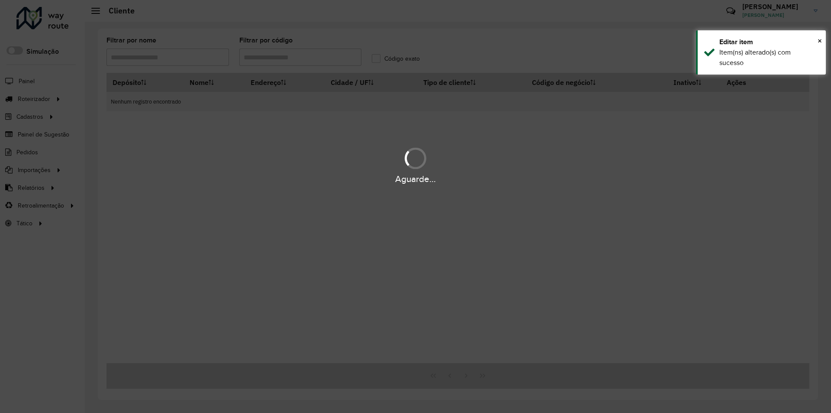
type input "*****"
